Goal: Task Accomplishment & Management: Manage account settings

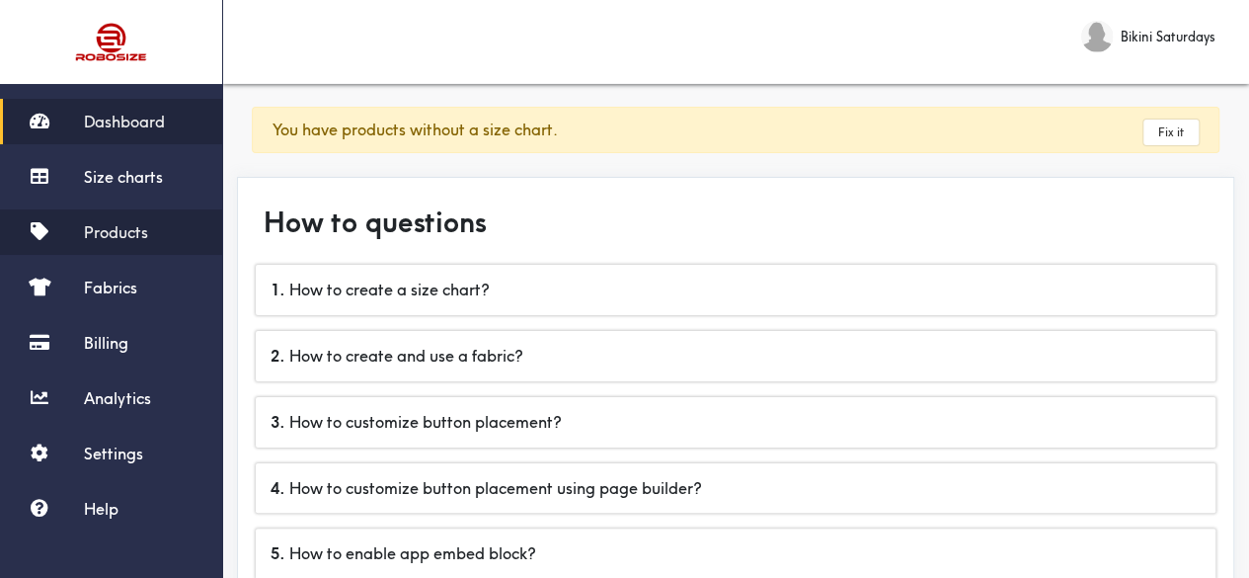
click at [151, 232] on link "Products" at bounding box center [111, 231] width 222 height 45
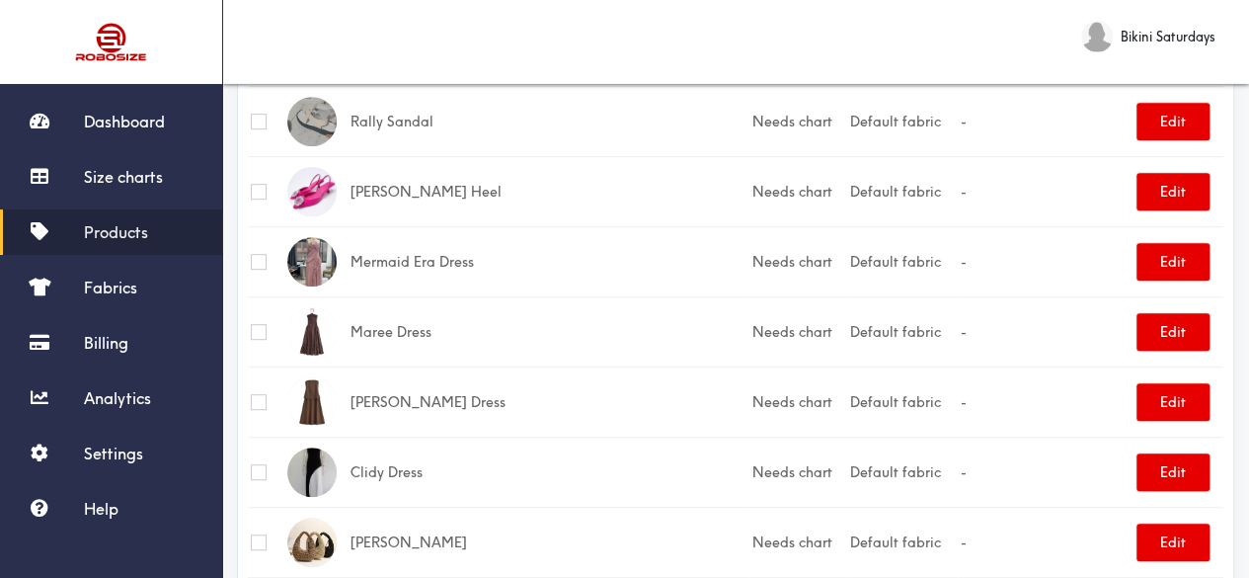
scroll to position [494, 0]
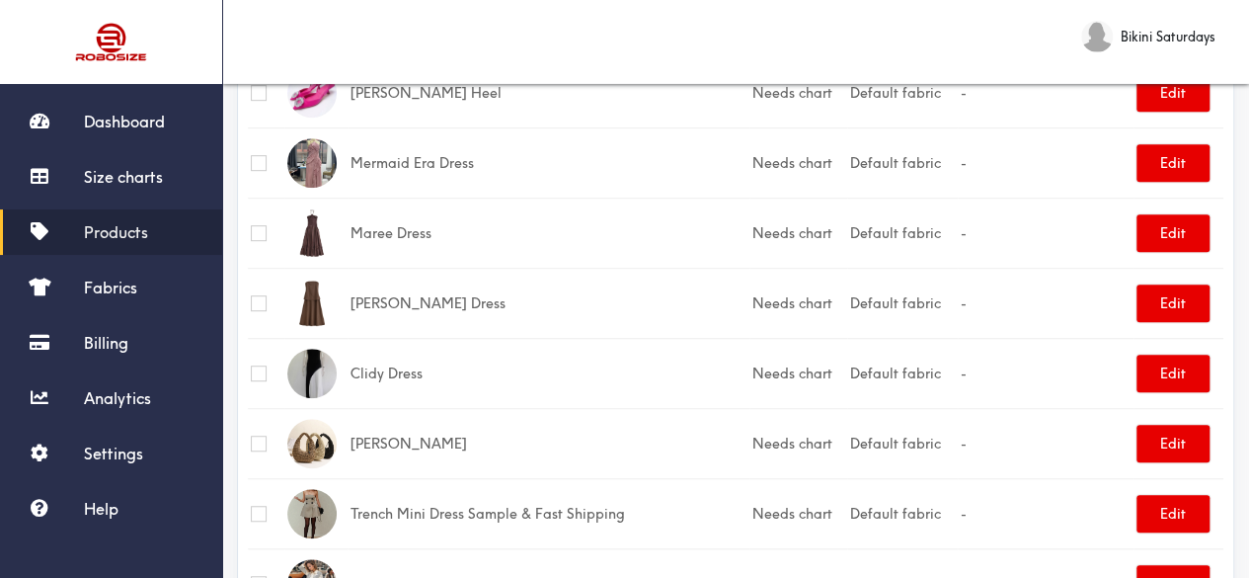
click at [399, 376] on td "Clidy Dress" at bounding box center [549, 373] width 402 height 70
click at [255, 366] on input "checkbox" at bounding box center [259, 373] width 16 height 16
checkbox input "true"
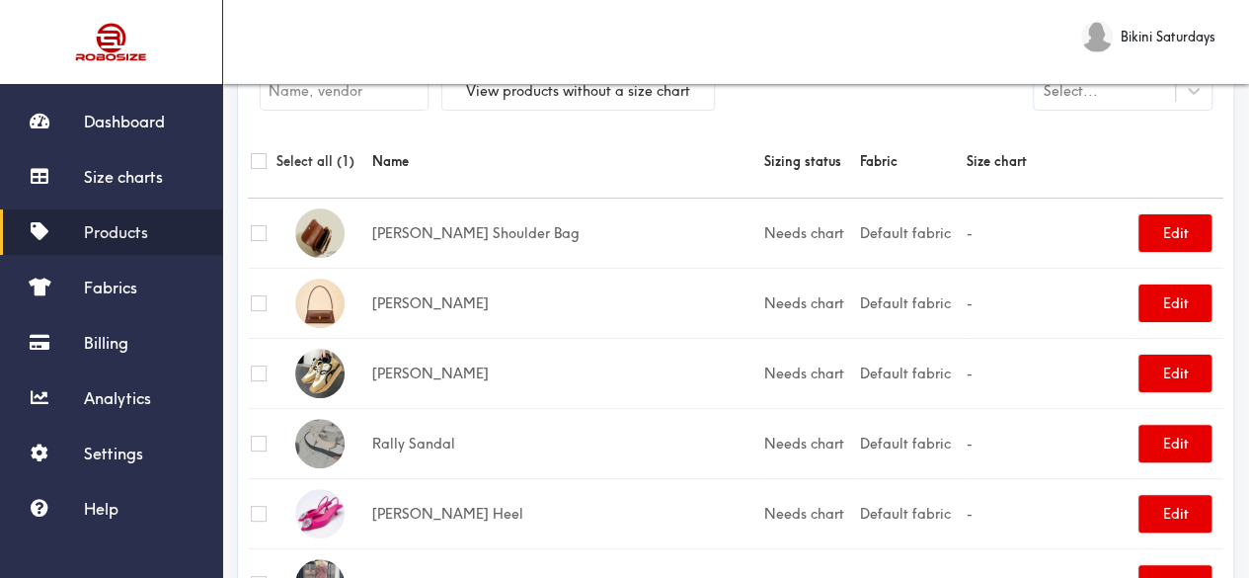
scroll to position [0, 0]
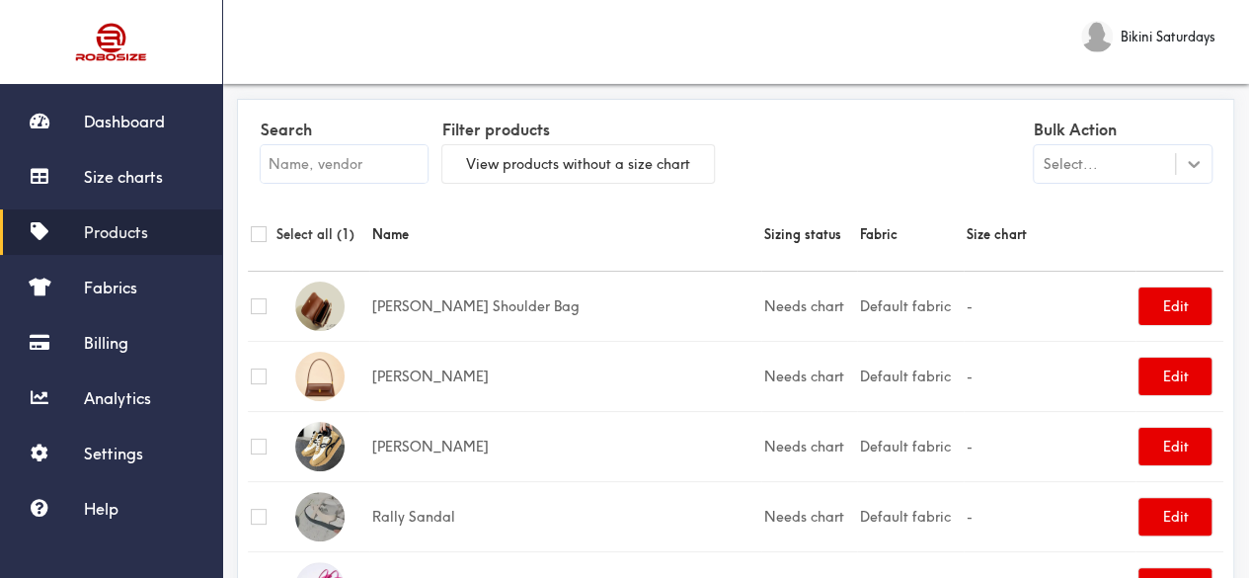
click at [1187, 167] on icon at bounding box center [1194, 164] width 20 height 20
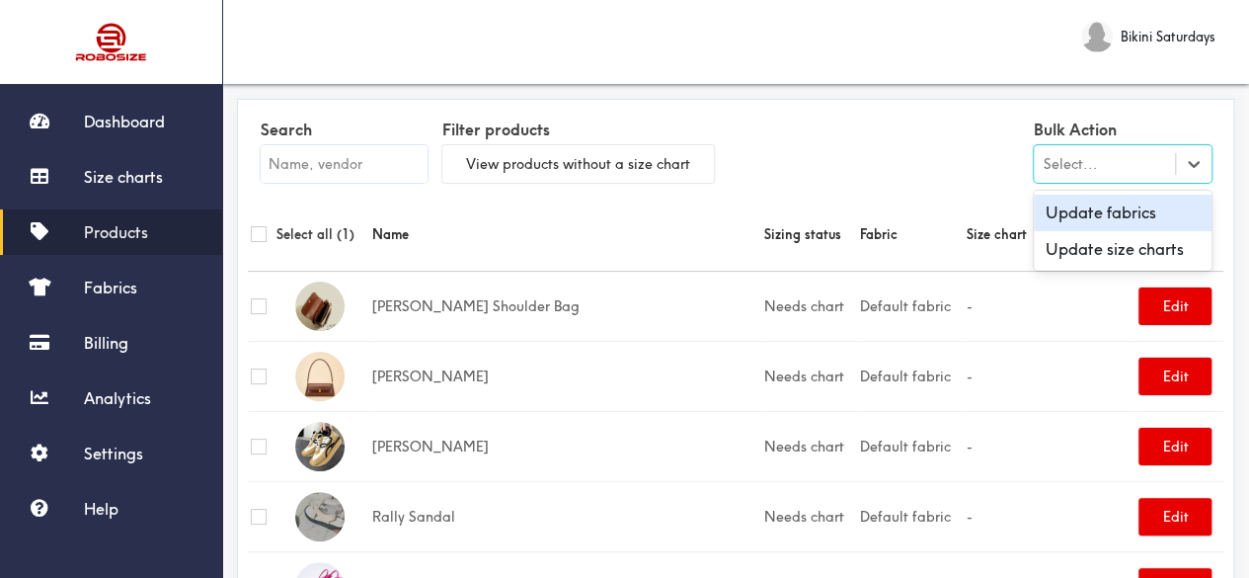
click at [900, 164] on div "Search Filter products View products without a size chart Bulk Action option Up…" at bounding box center [735, 154] width 975 height 88
click at [1179, 173] on div at bounding box center [1194, 164] width 36 height 36
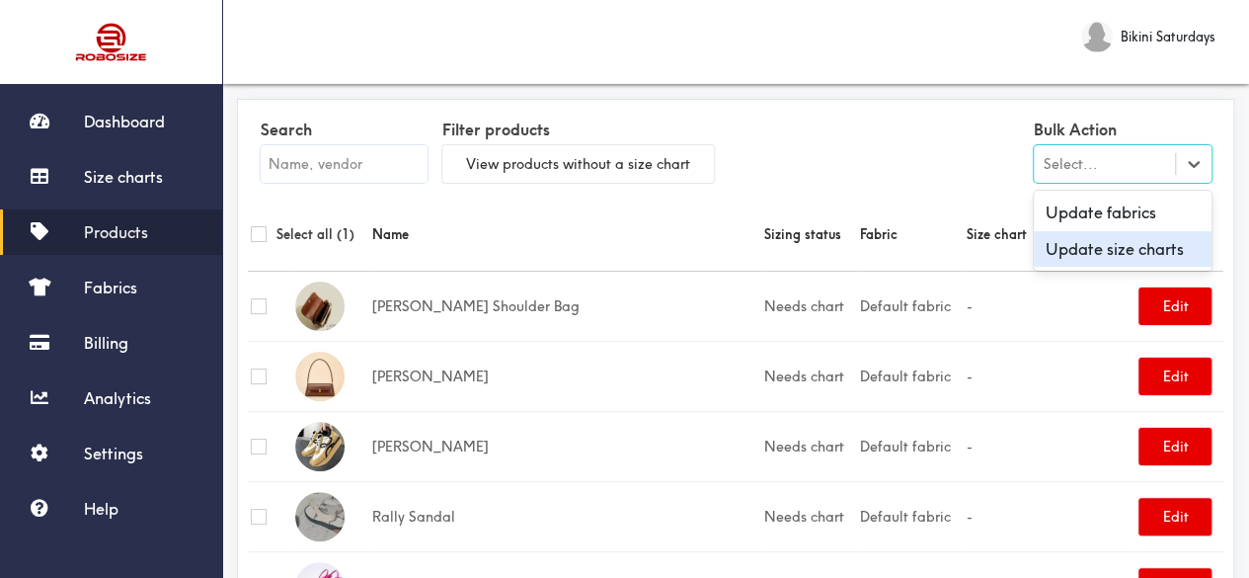
click at [1100, 252] on div "Update size charts" at bounding box center [1123, 249] width 178 height 37
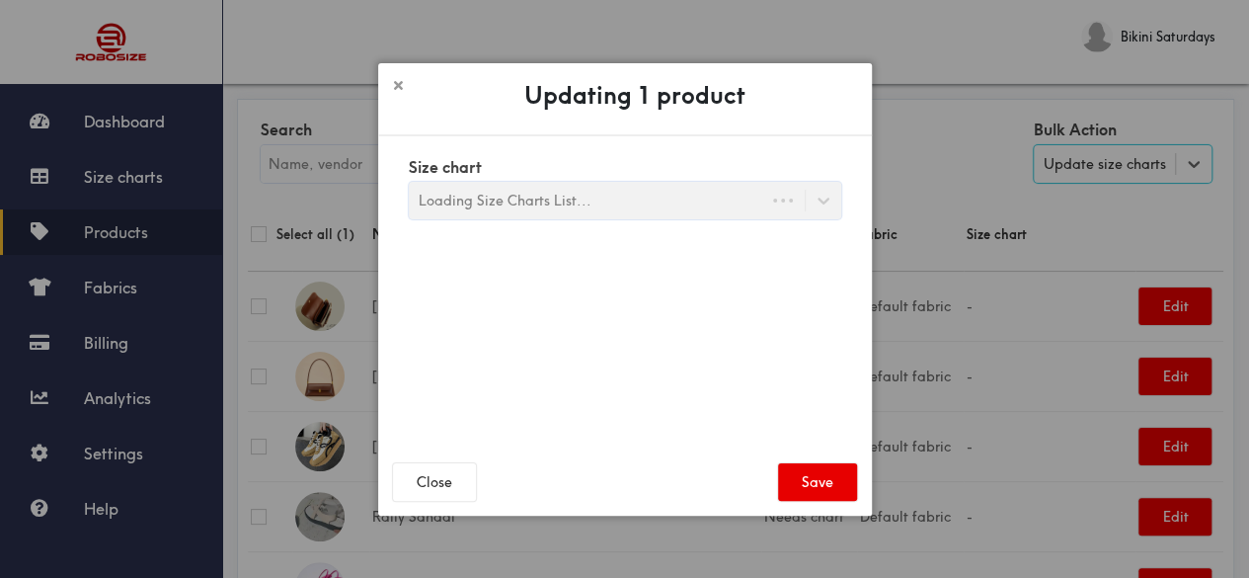
click at [533, 204] on div "Size chart Loading Size Charts List..." at bounding box center [625, 186] width 432 height 68
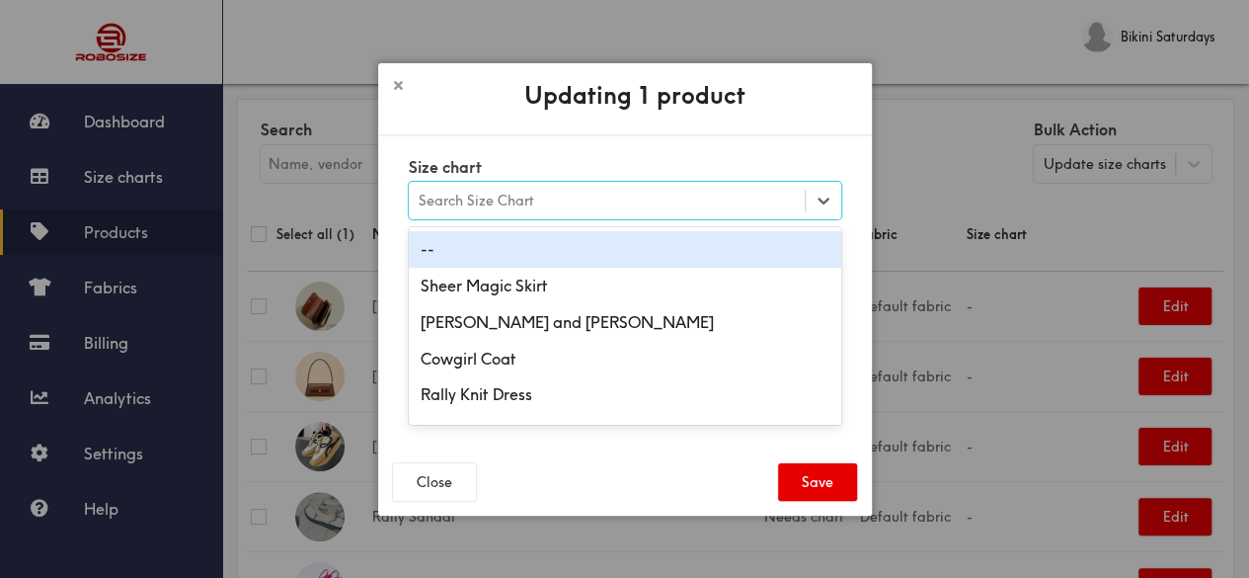
click at [560, 212] on div "Search Size Chart" at bounding box center [607, 201] width 396 height 34
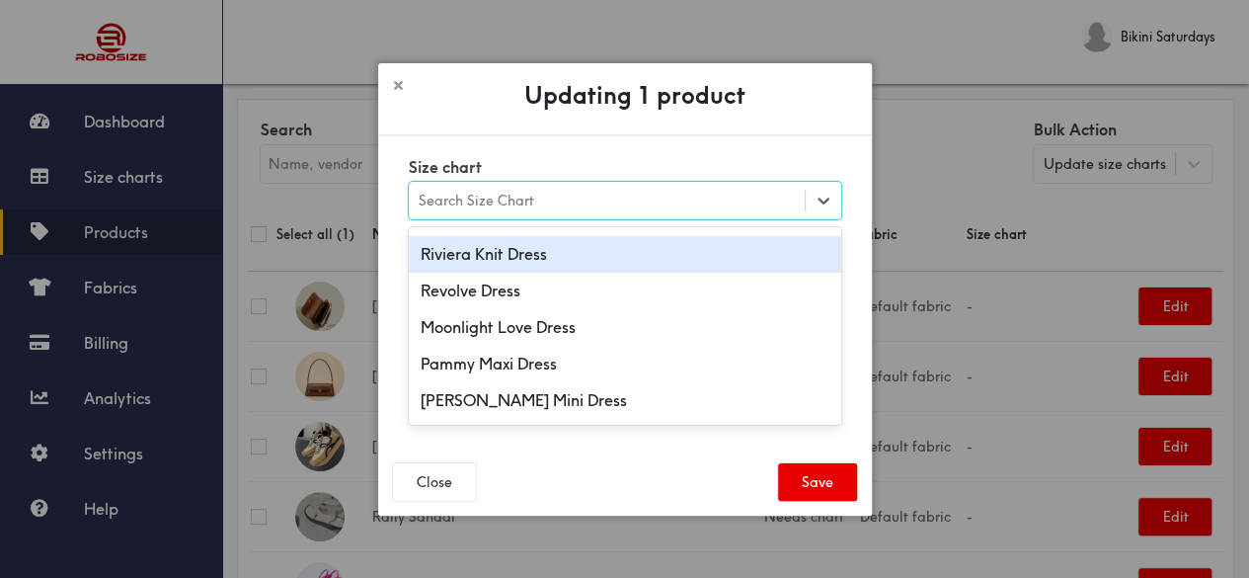
scroll to position [494, 0]
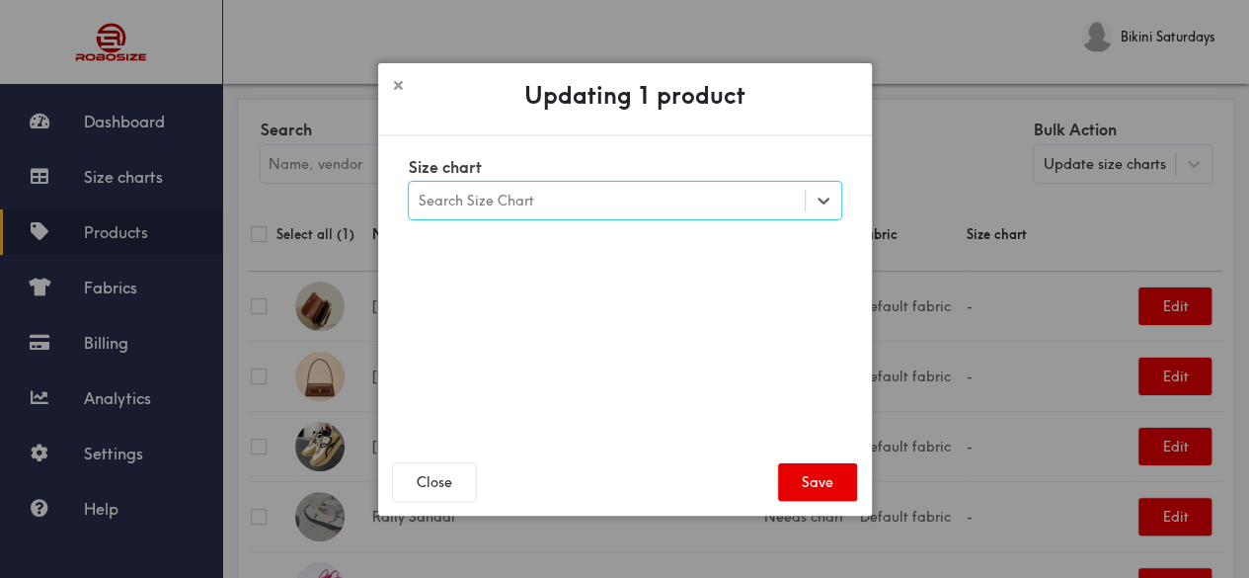
click at [490, 196] on div "Search Size Chart" at bounding box center [477, 201] width 116 height 22
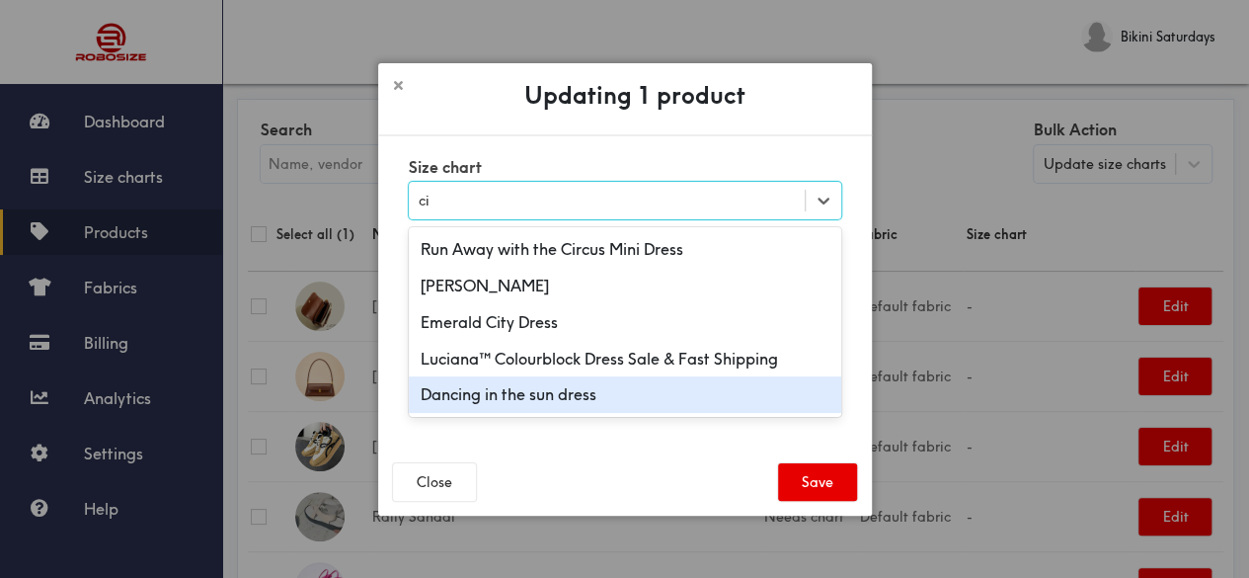
type input "c"
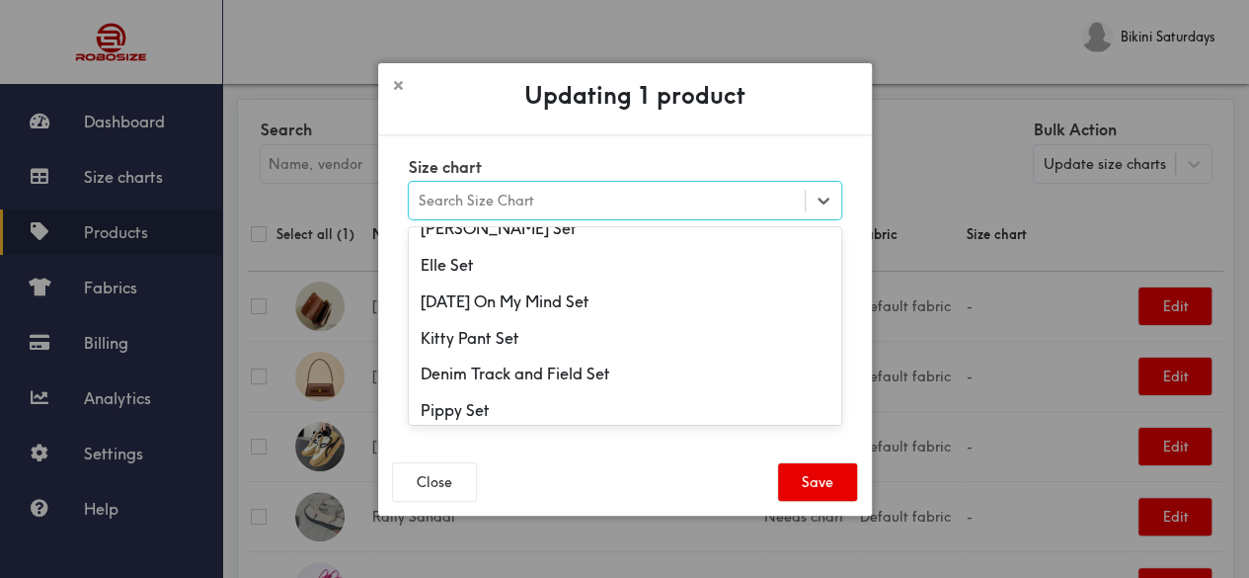
scroll to position [12342, 0]
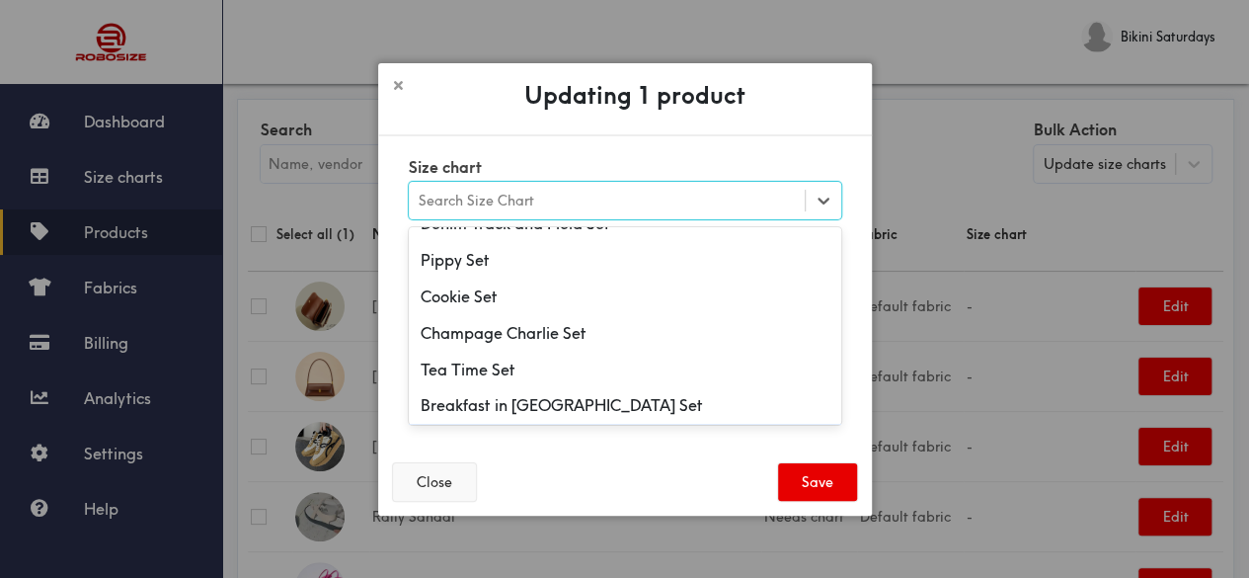
click at [440, 497] on button "Close" at bounding box center [434, 482] width 83 height 38
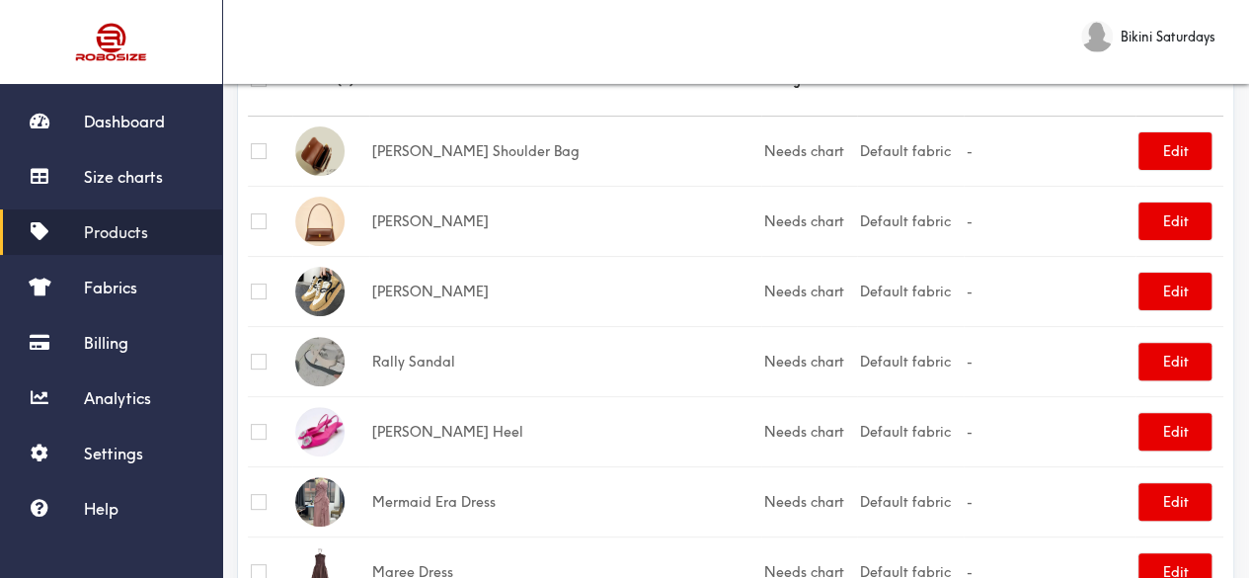
scroll to position [296, 0]
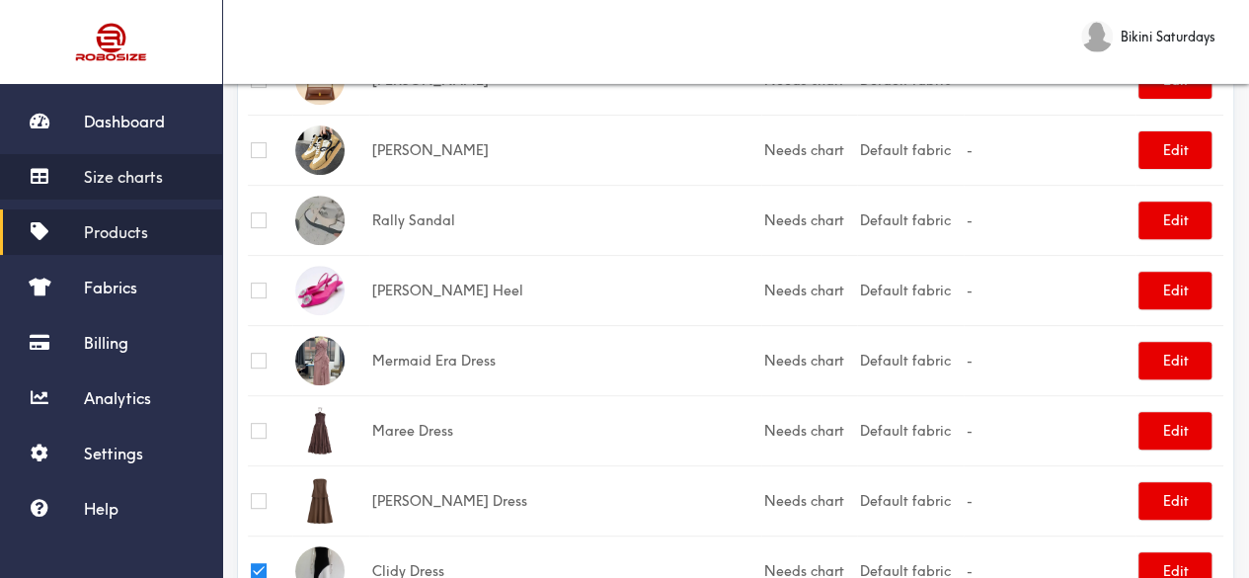
click at [136, 179] on span "Size charts" at bounding box center [123, 177] width 79 height 20
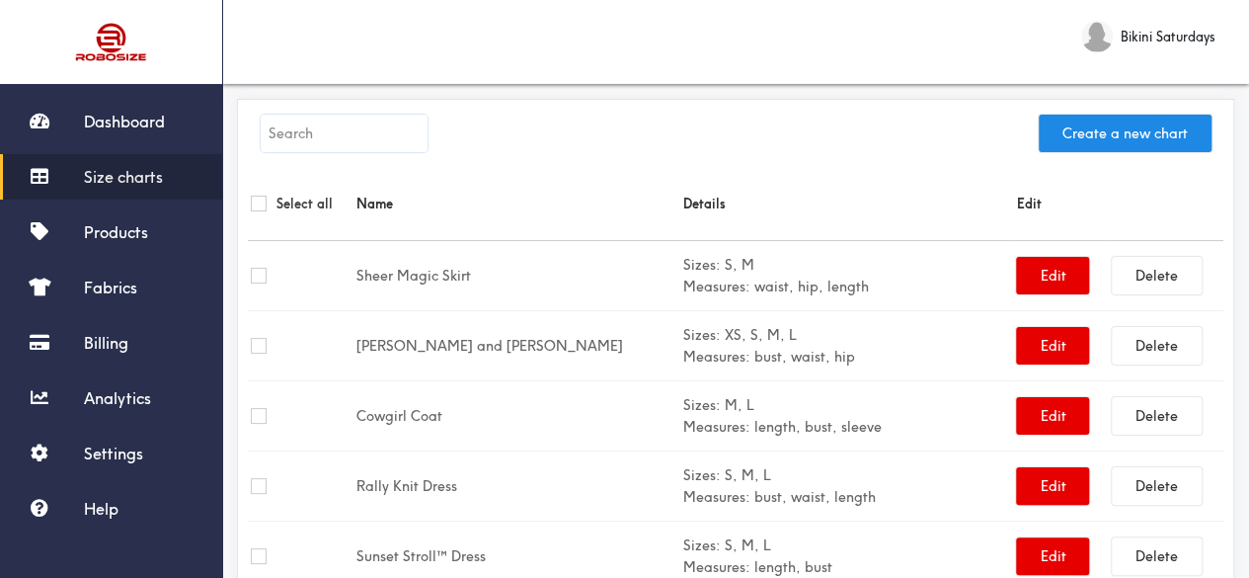
click at [316, 135] on input "text" at bounding box center [344, 134] width 167 height 38
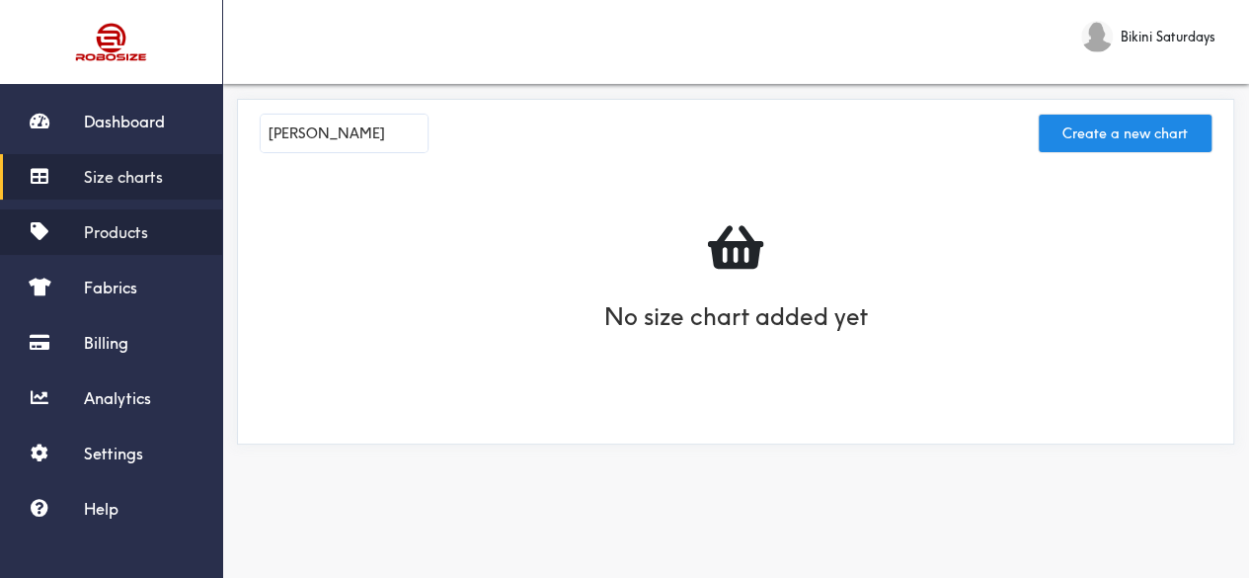
type input "cindy"
click at [132, 228] on span "Products" at bounding box center [116, 232] width 64 height 20
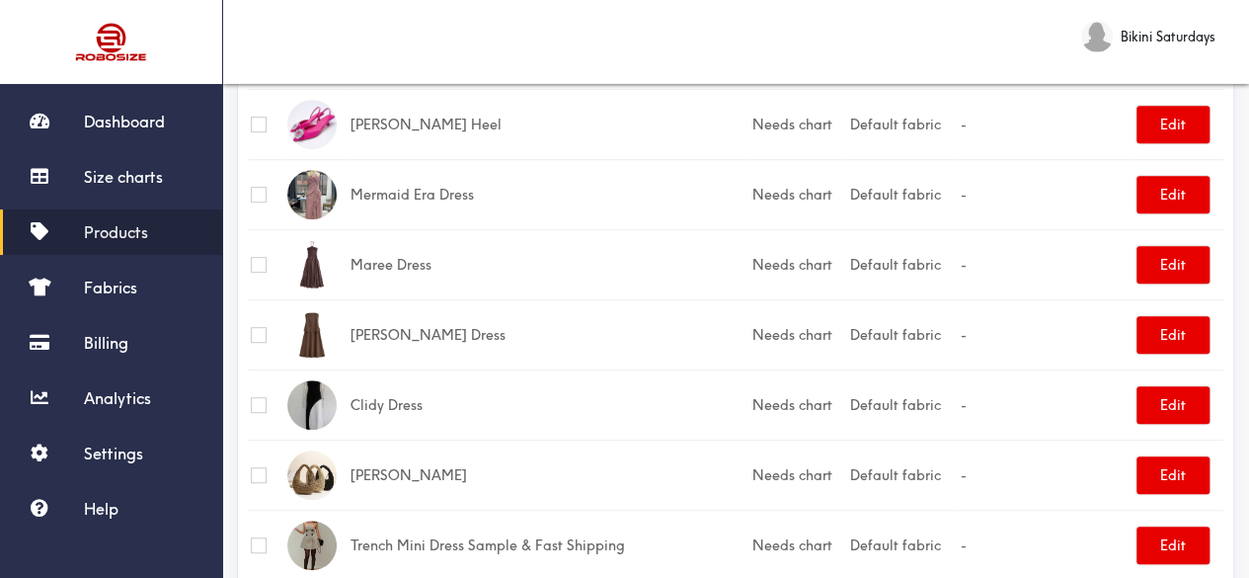
scroll to position [494, 0]
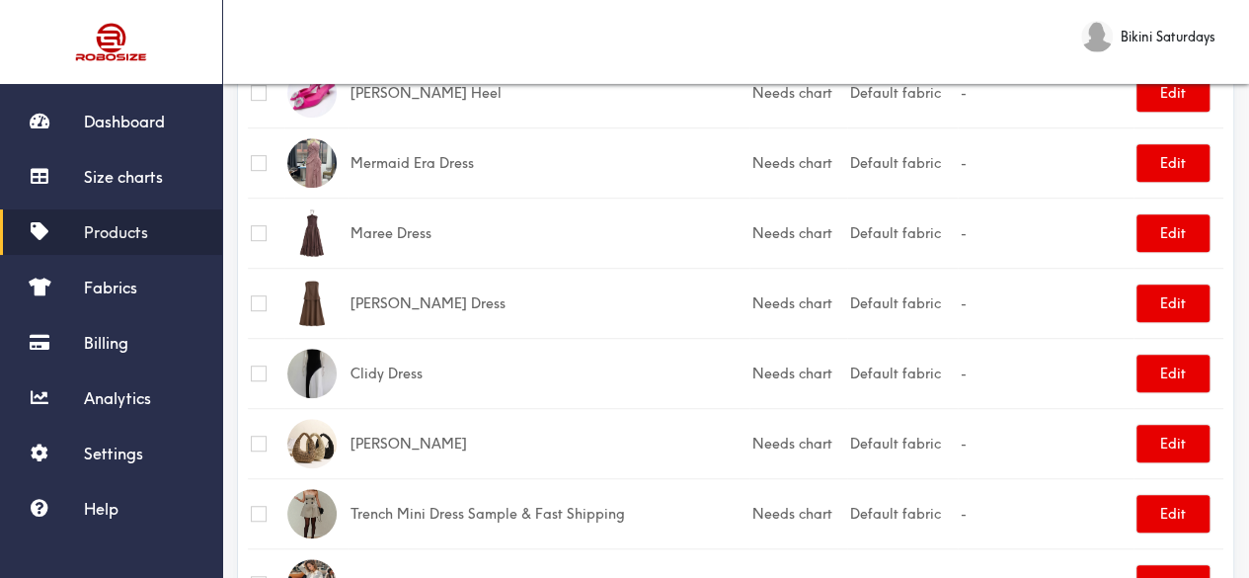
click at [257, 380] on td at bounding box center [266, 373] width 37 height 70
click at [1173, 361] on button "Edit" at bounding box center [1172, 373] width 73 height 38
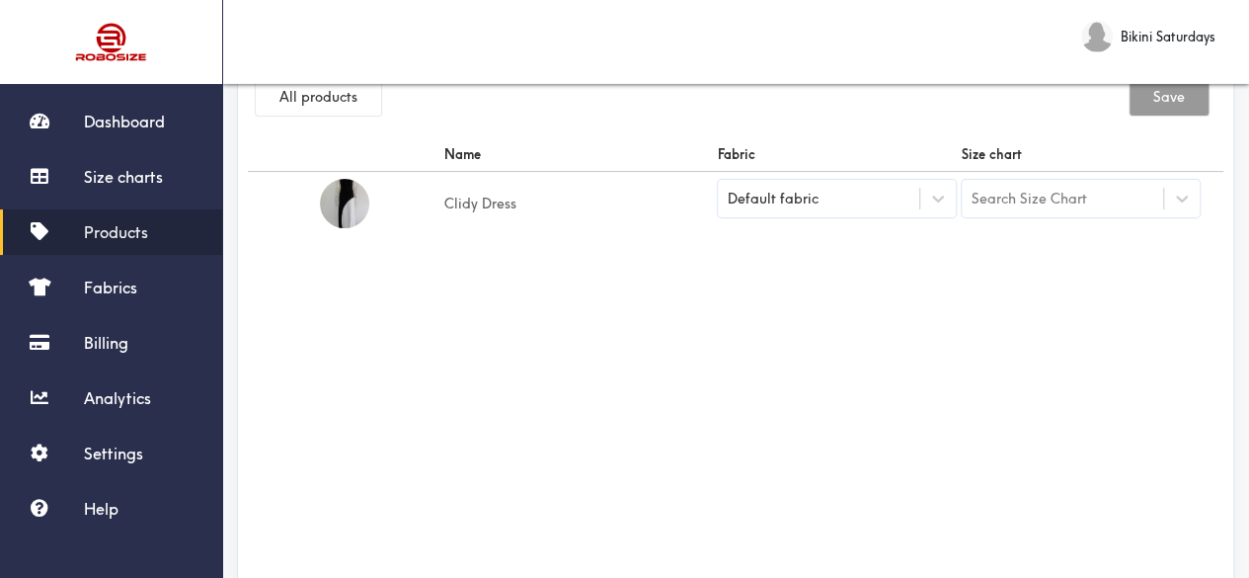
scroll to position [2, 0]
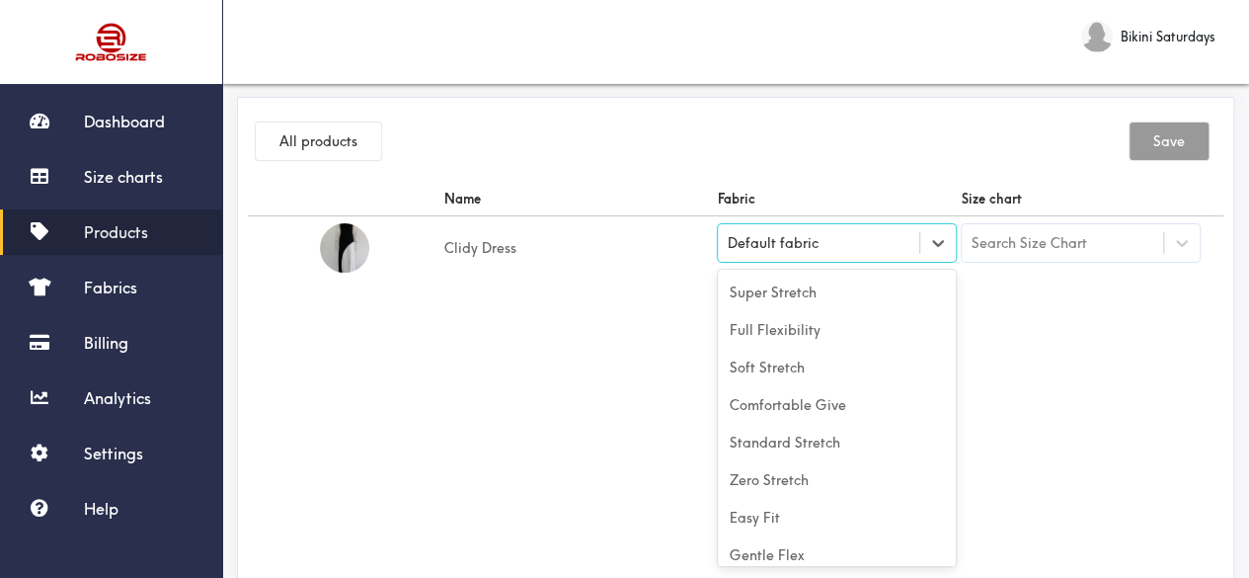
click at [788, 248] on div "Default fabric" at bounding box center [773, 243] width 91 height 22
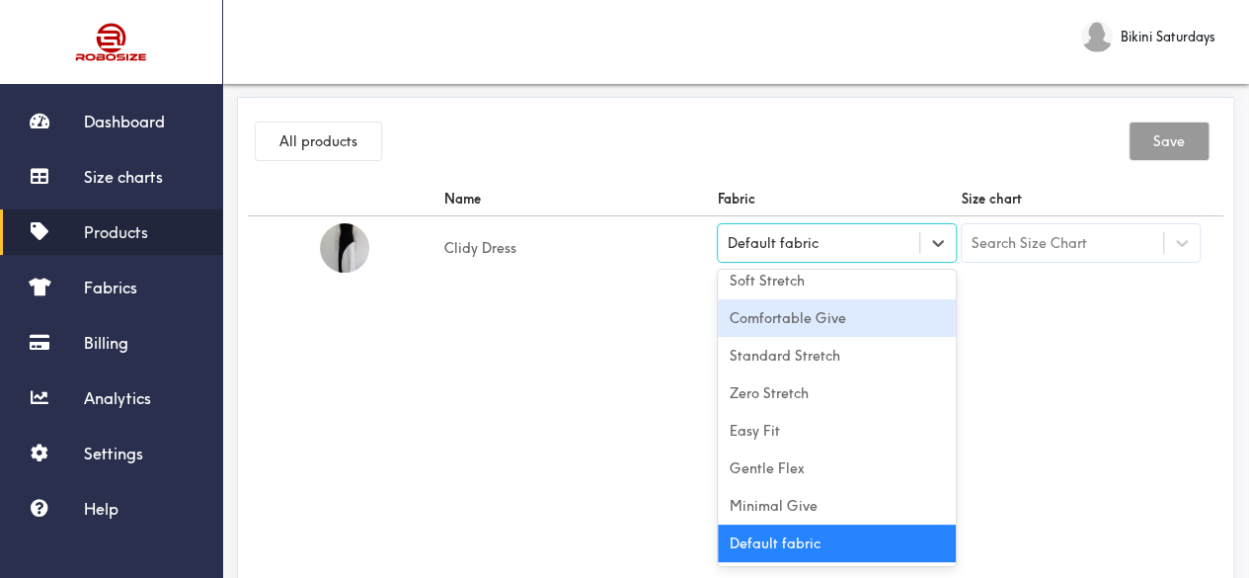
drag, startPoint x: 438, startPoint y: 447, endPoint x: 450, endPoint y: 439, distance: 14.2
click at [440, 447] on div "Name Fabric Size chart Clidy Dress option [object Object] focused, 4 of 10. 10 …" at bounding box center [735, 404] width 975 height 444
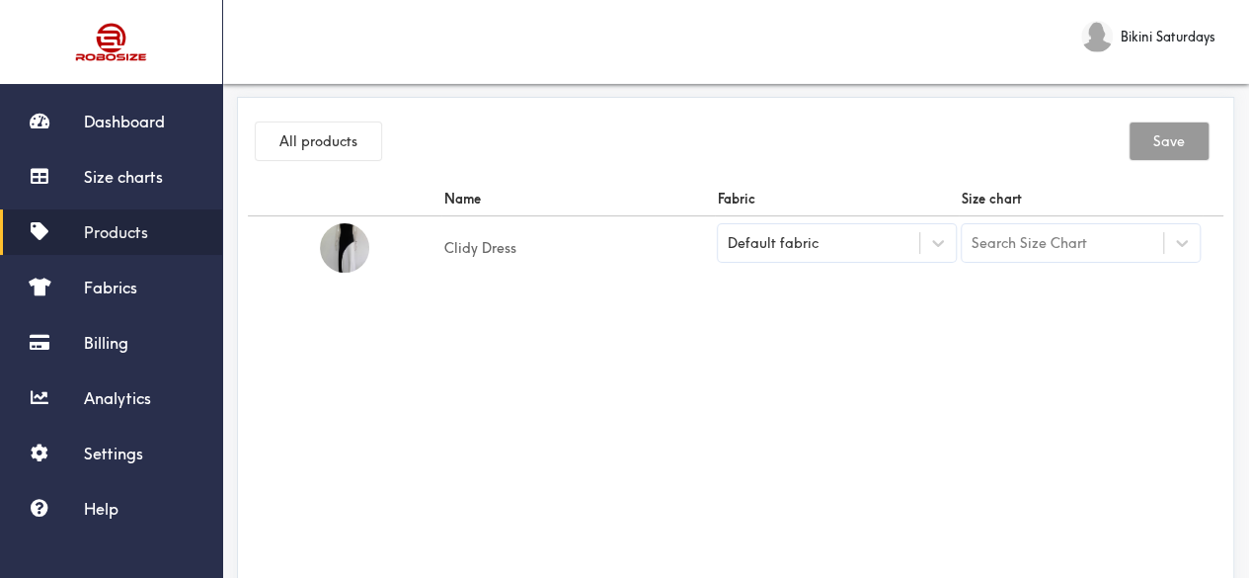
click at [1054, 258] on div "Search Size Chart" at bounding box center [1062, 243] width 201 height 34
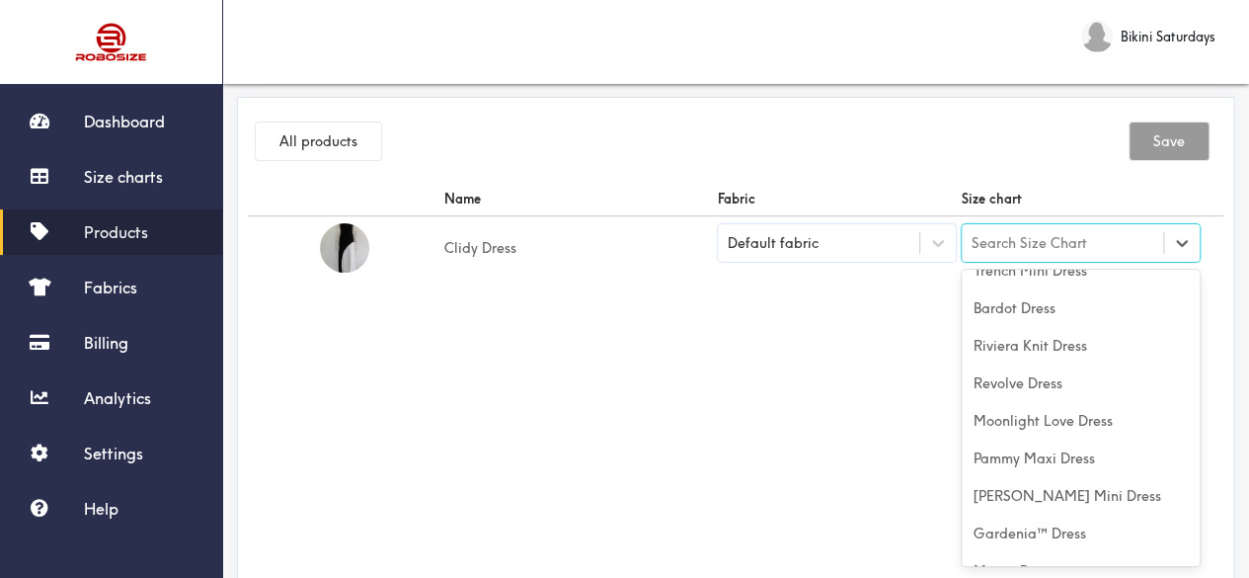
scroll to position [0, 0]
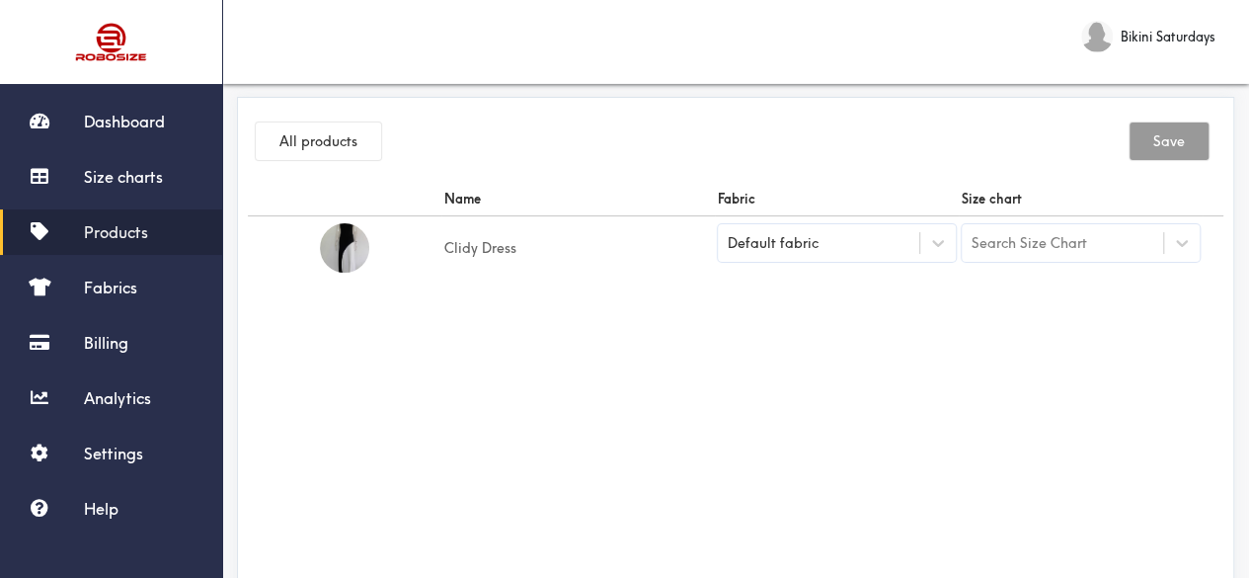
click at [794, 413] on div "Name Fabric Size chart Clidy Dress Default fabric Search Size Chart" at bounding box center [735, 404] width 975 height 444
click at [810, 254] on div "Default fabric" at bounding box center [837, 243] width 238 height 38
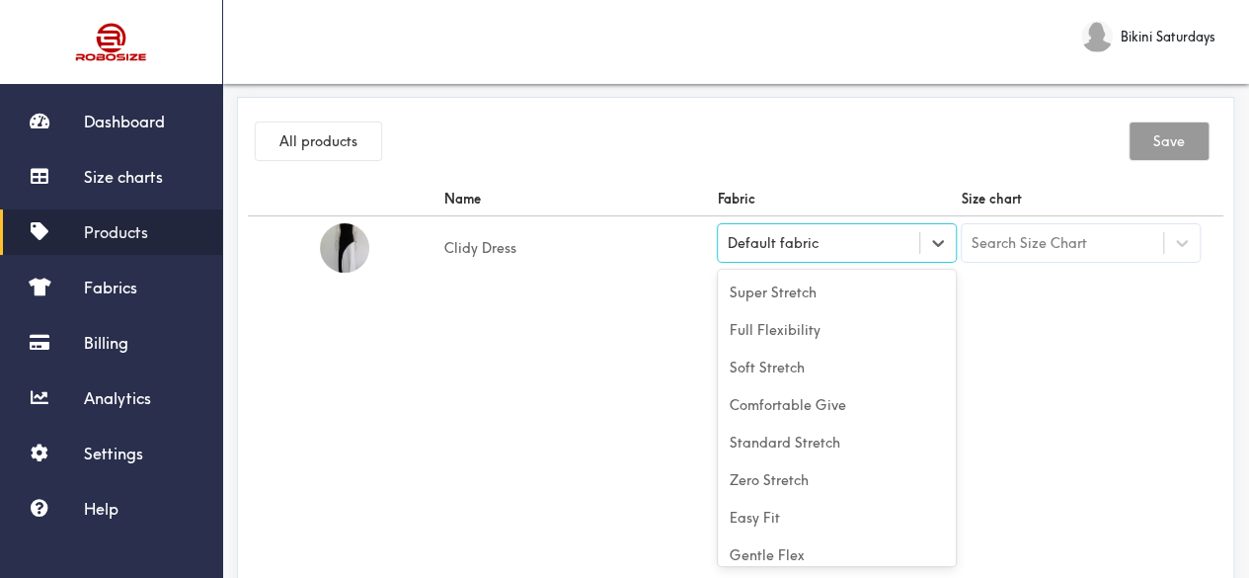
scroll to position [87, 0]
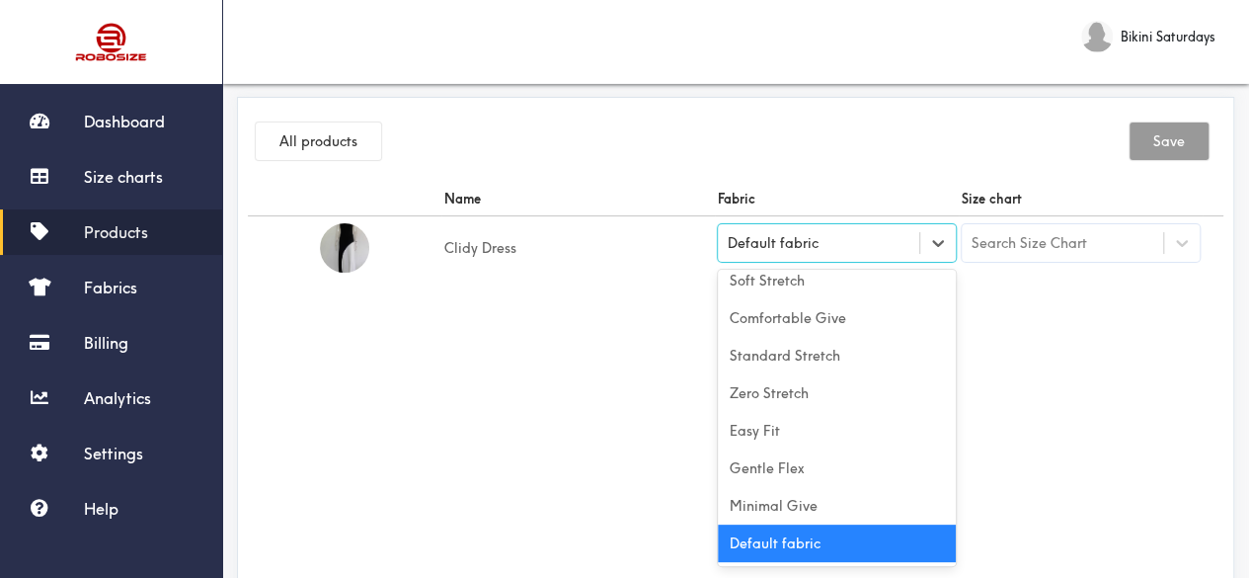
click at [780, 542] on div "Default fabric" at bounding box center [837, 543] width 238 height 38
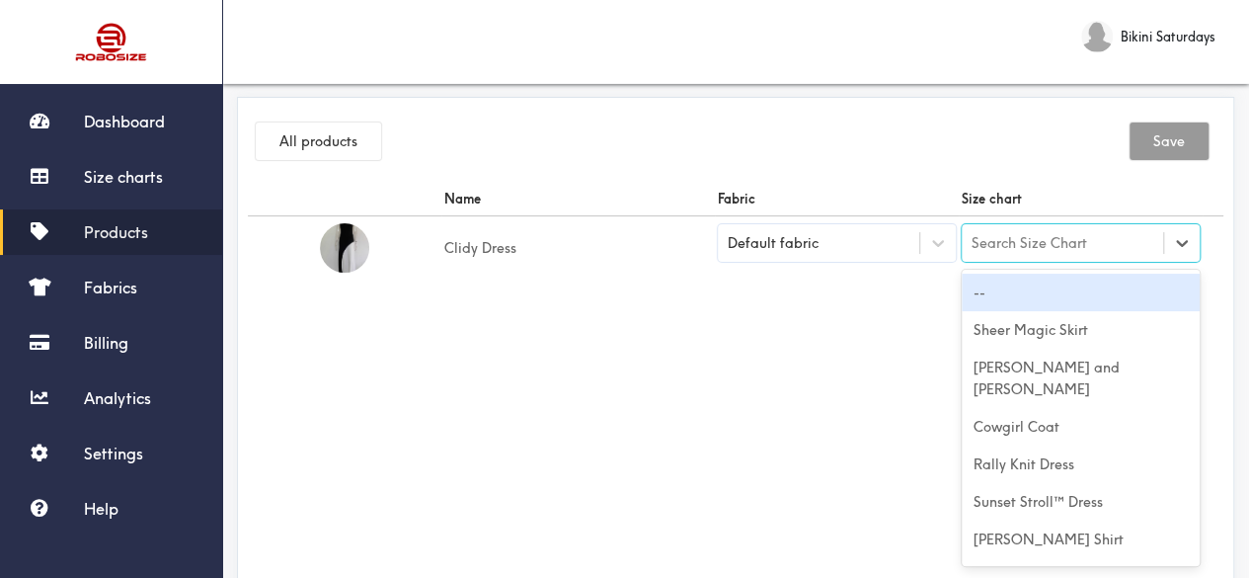
click at [1003, 238] on div "Search Size Chart" at bounding box center [1030, 243] width 116 height 22
click at [993, 293] on div "--" at bounding box center [1081, 292] width 238 height 38
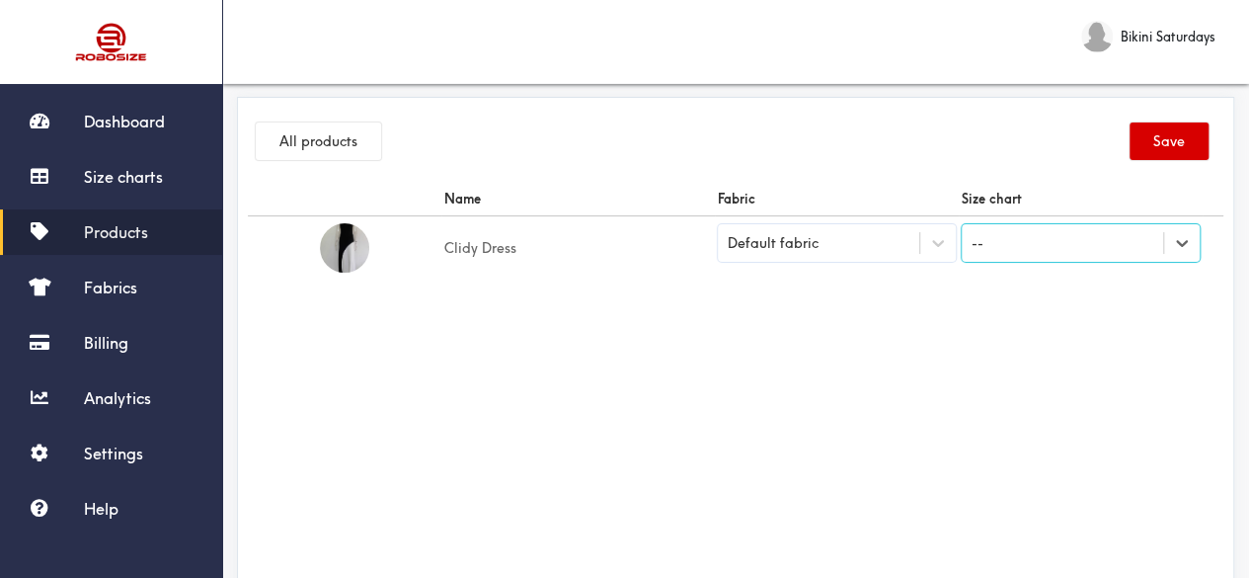
click at [1157, 141] on button "Save" at bounding box center [1169, 141] width 79 height 38
